Goal: Task Accomplishment & Management: Manage account settings

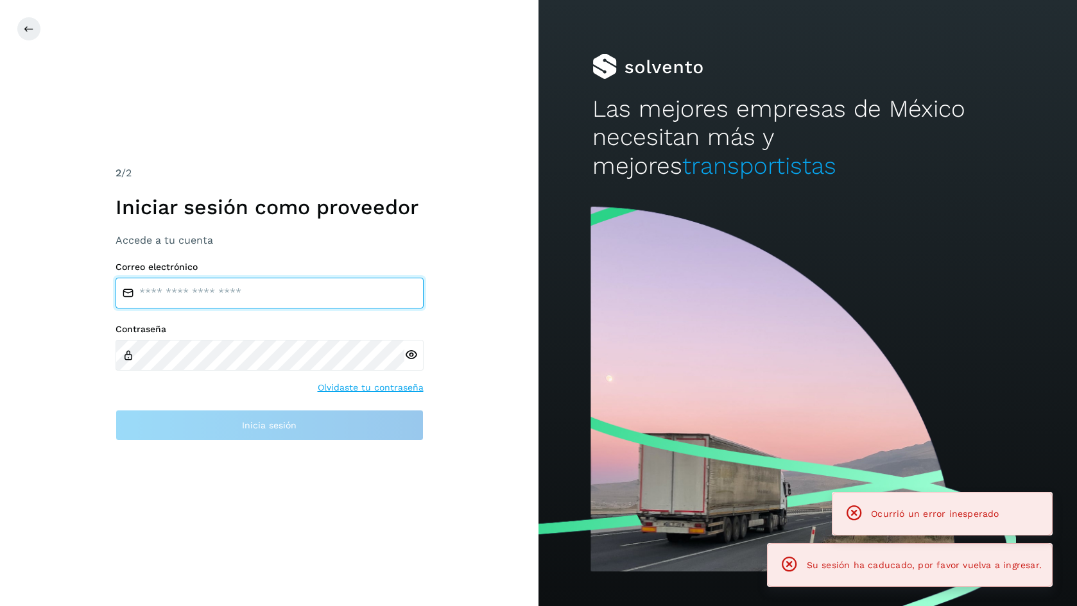
type input "**********"
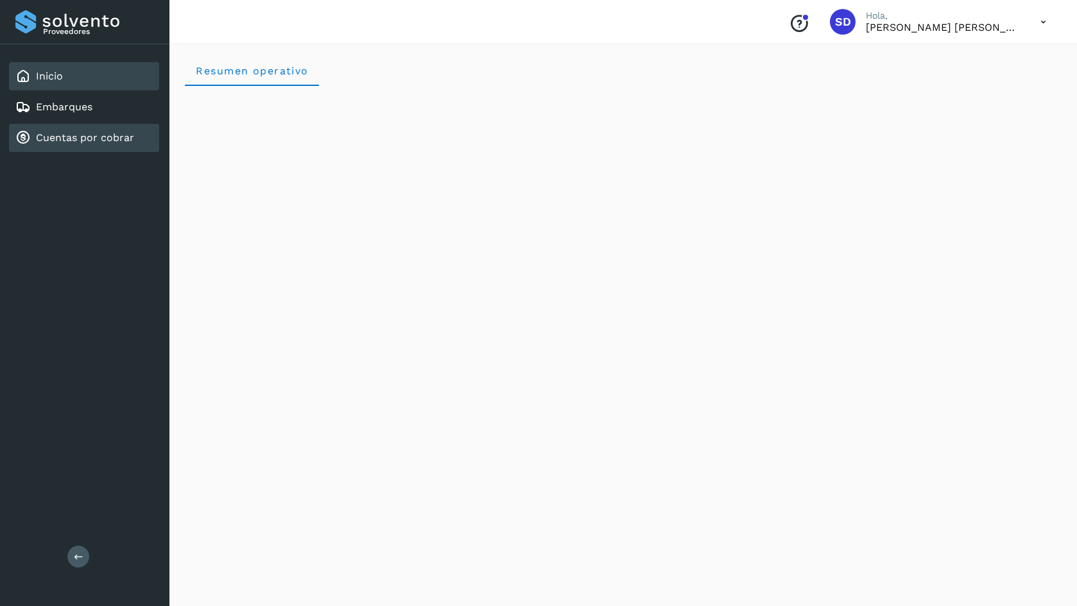
click at [127, 142] on link "Cuentas por cobrar" at bounding box center [85, 138] width 98 height 12
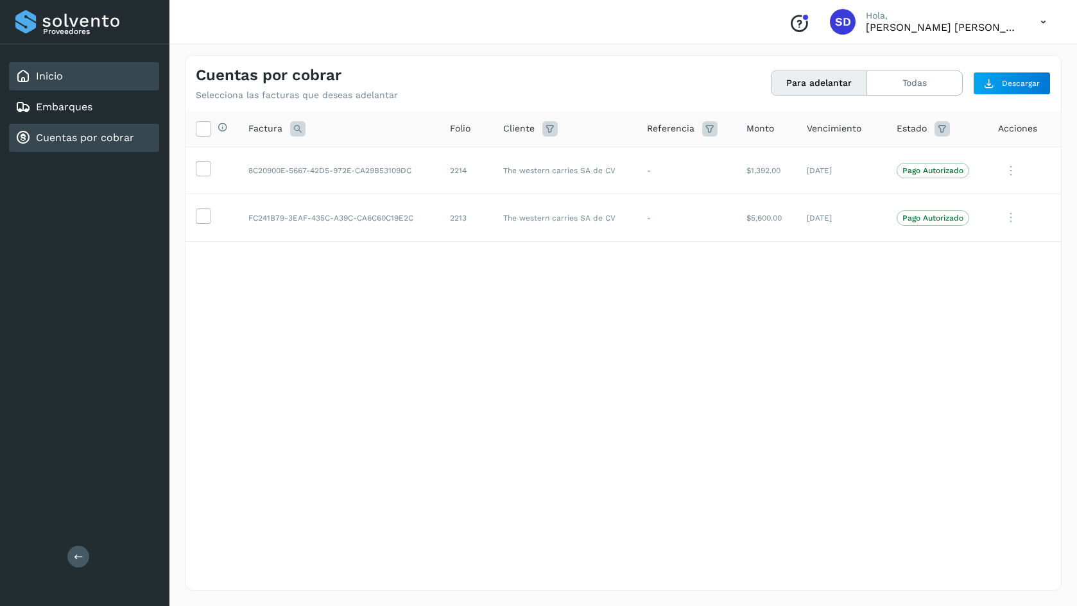
click at [99, 81] on div "Inicio" at bounding box center [84, 76] width 150 height 28
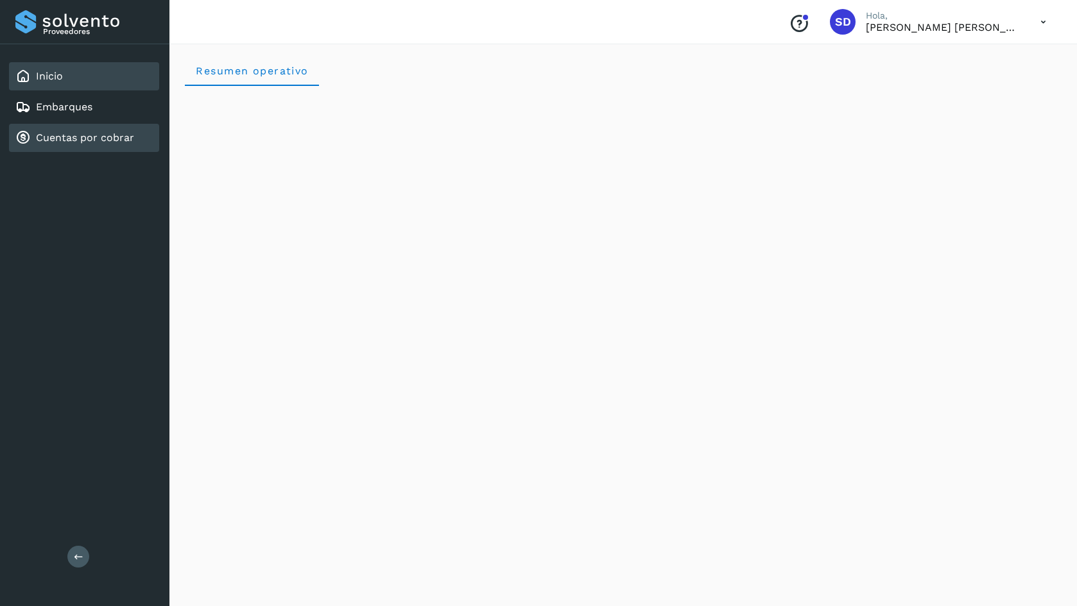
click at [89, 133] on link "Cuentas por cobrar" at bounding box center [85, 138] width 98 height 12
